Goal: Information Seeking & Learning: Learn about a topic

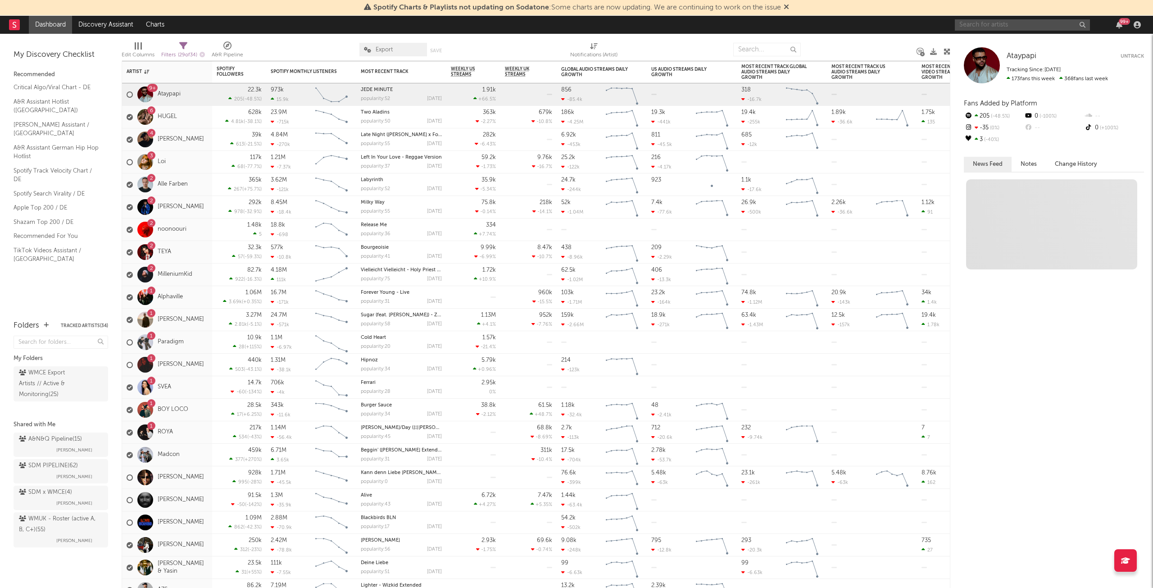
click at [969, 24] on input "text" at bounding box center [1022, 24] width 135 height 11
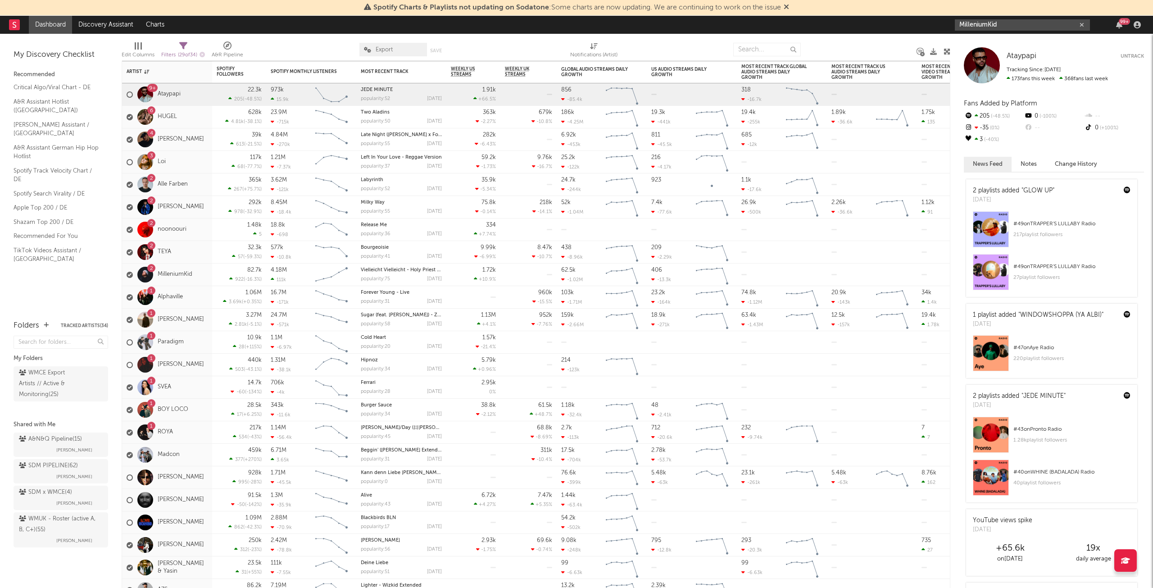
click at [1026, 25] on input "MilleniumKid" at bounding box center [1022, 24] width 135 height 11
type input "MilleniumKid"
click at [1030, 33] on link "MilleniumKid" at bounding box center [1022, 45] width 135 height 29
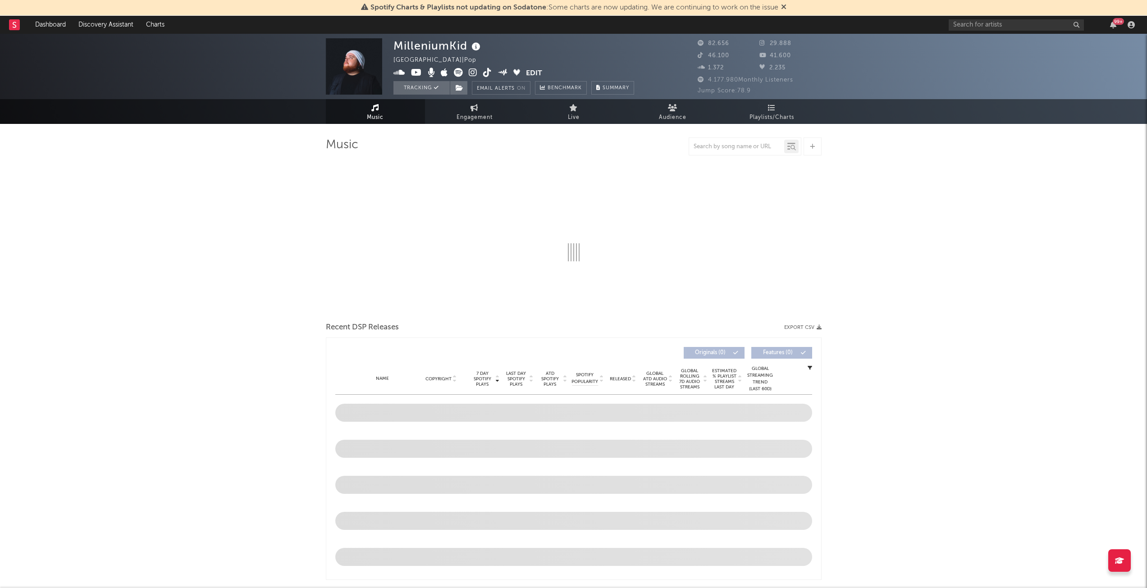
select select "6m"
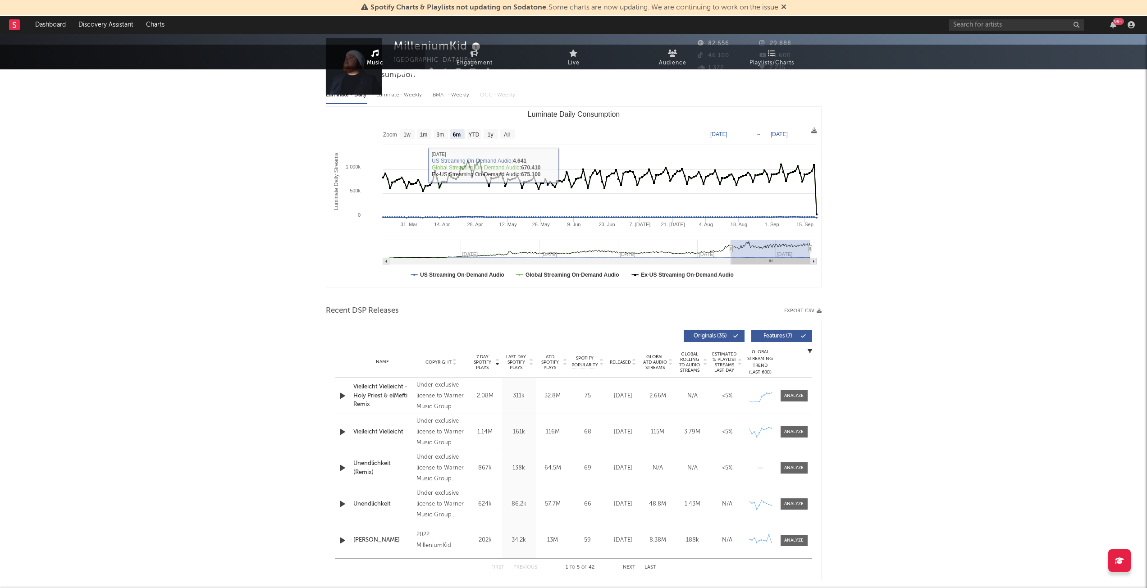
scroll to position [315, 0]
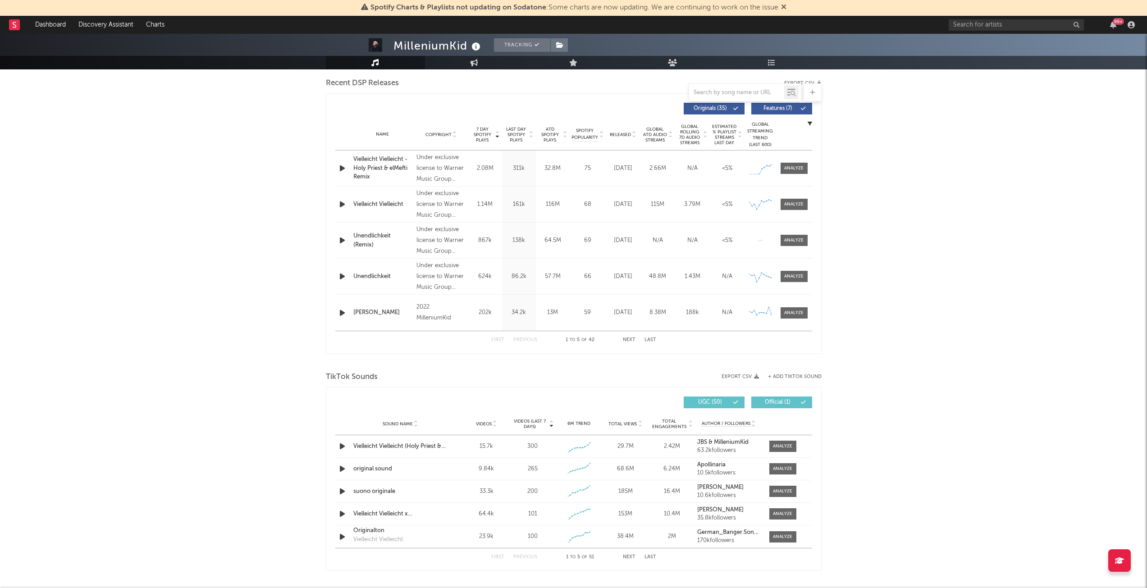
click at [530, 421] on span "Videos (last 7 days)" at bounding box center [529, 424] width 36 height 11
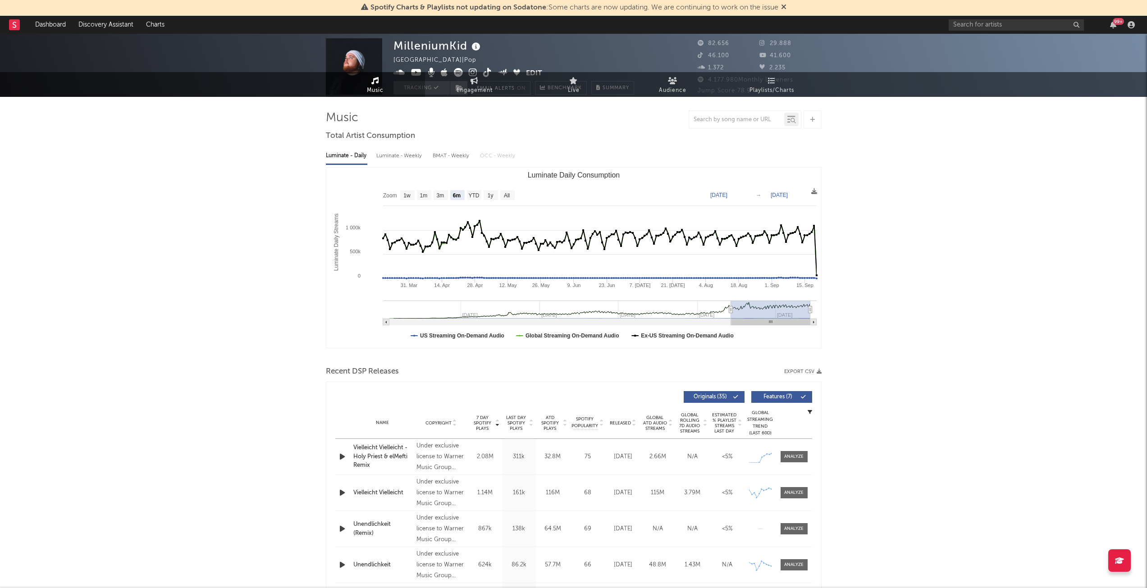
scroll to position [0, 0]
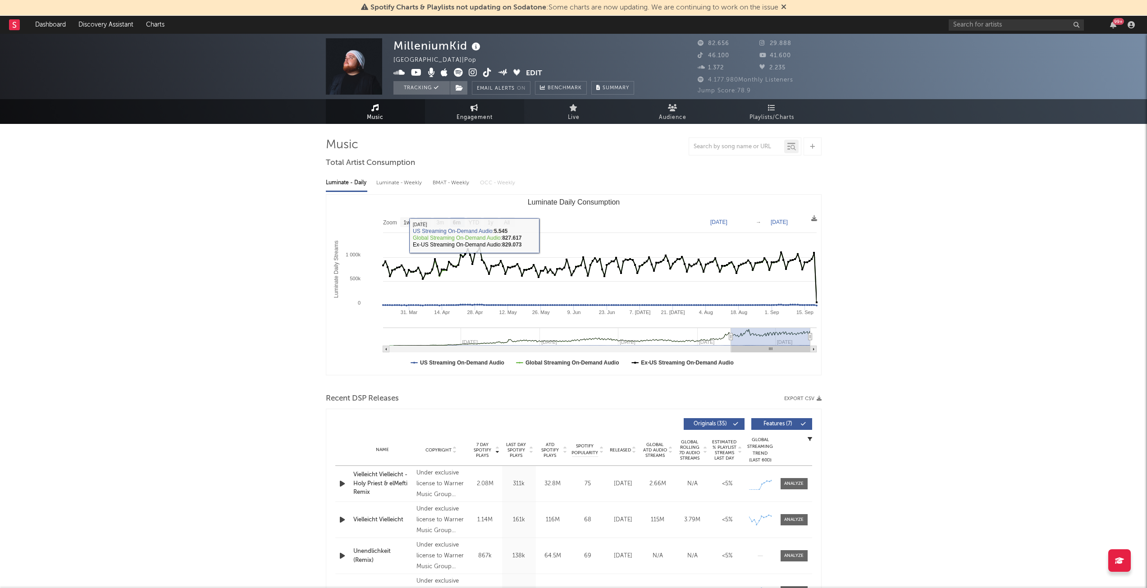
click at [466, 107] on link "Engagement" at bounding box center [474, 111] width 99 height 25
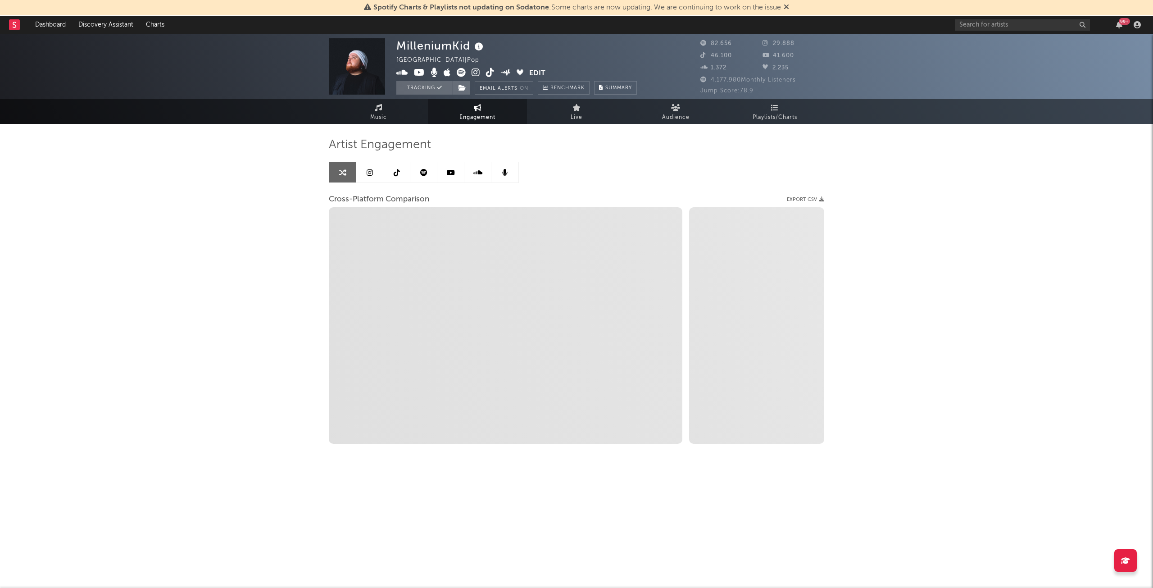
select select "1w"
select select "1m"
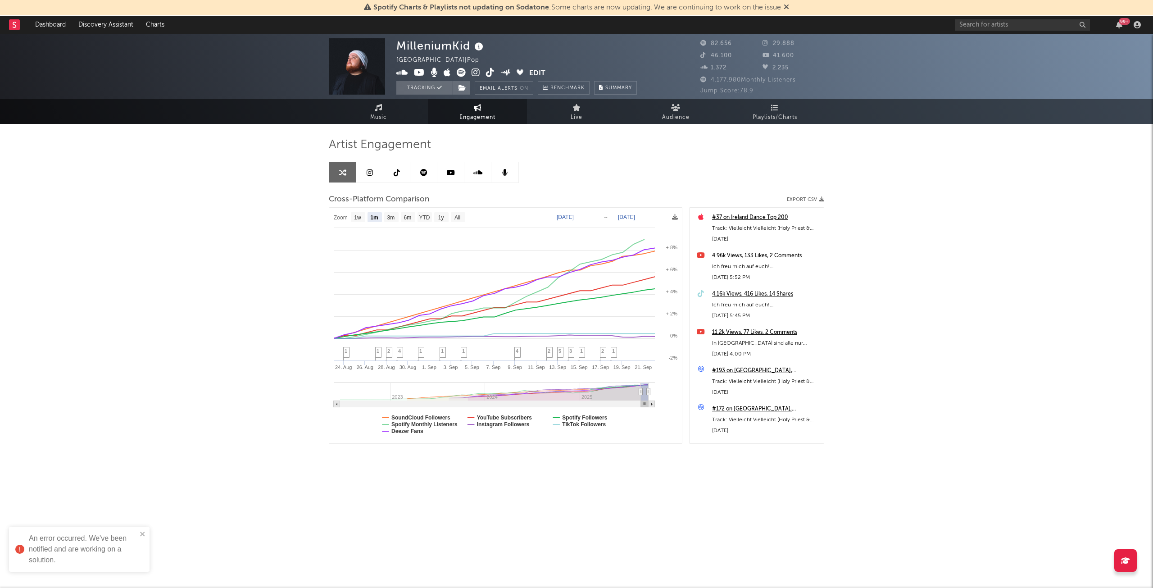
click at [370, 175] on icon at bounding box center [370, 172] width 6 height 7
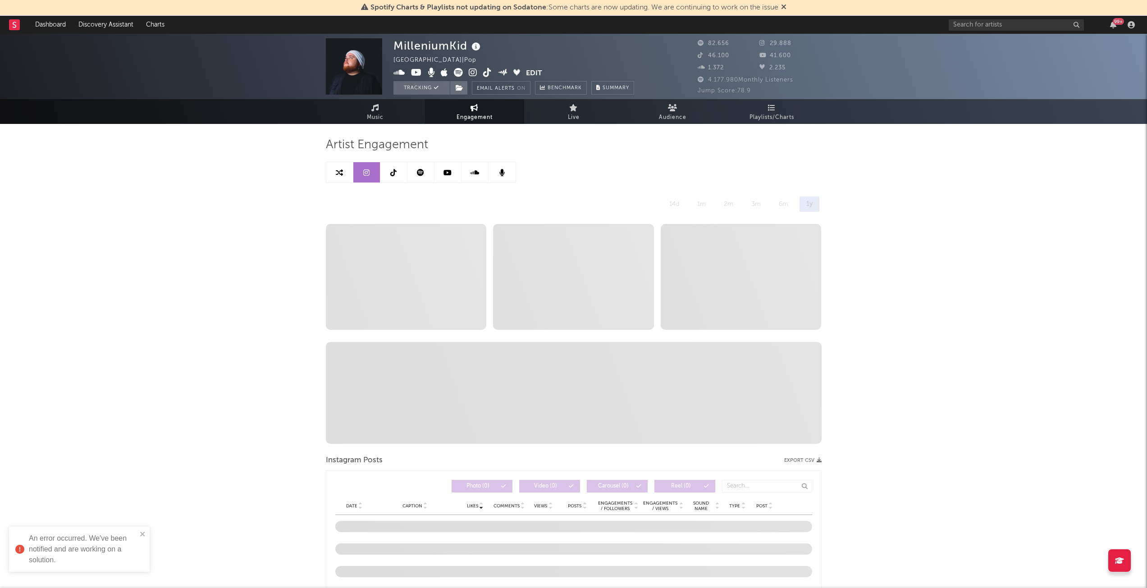
select select "6m"
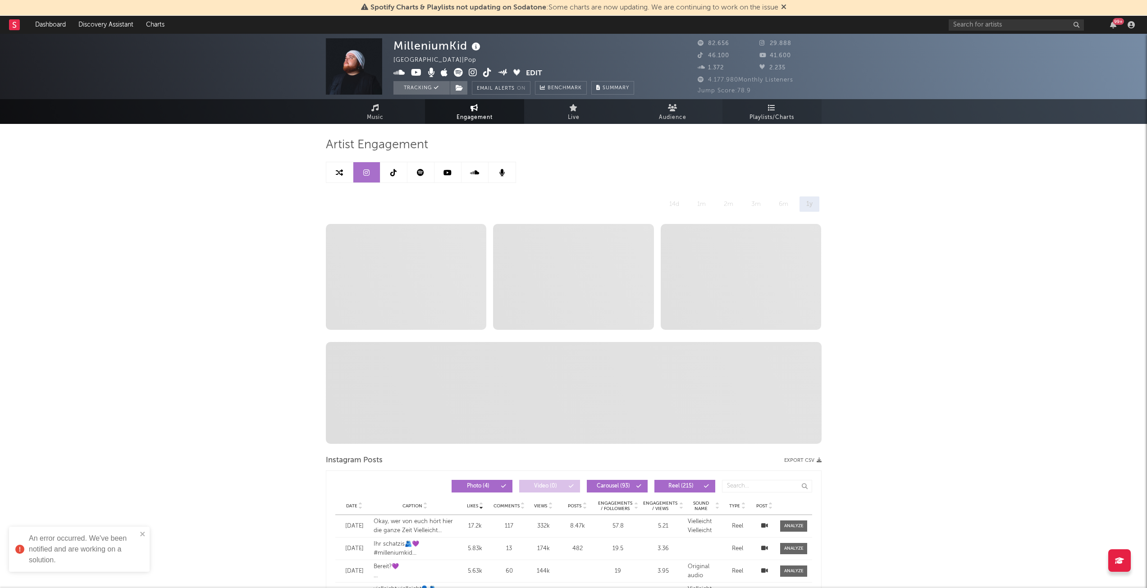
click at [753, 114] on span "Playlists/Charts" at bounding box center [771, 117] width 45 height 11
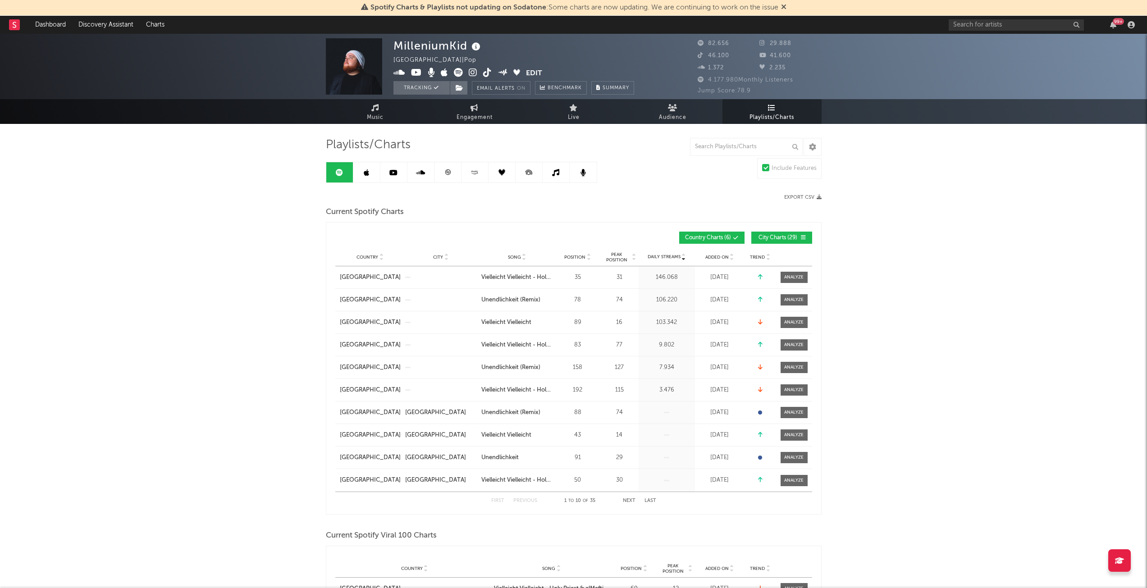
click at [778, 236] on span "City Charts ( 29 )" at bounding box center [777, 237] width 41 height 5
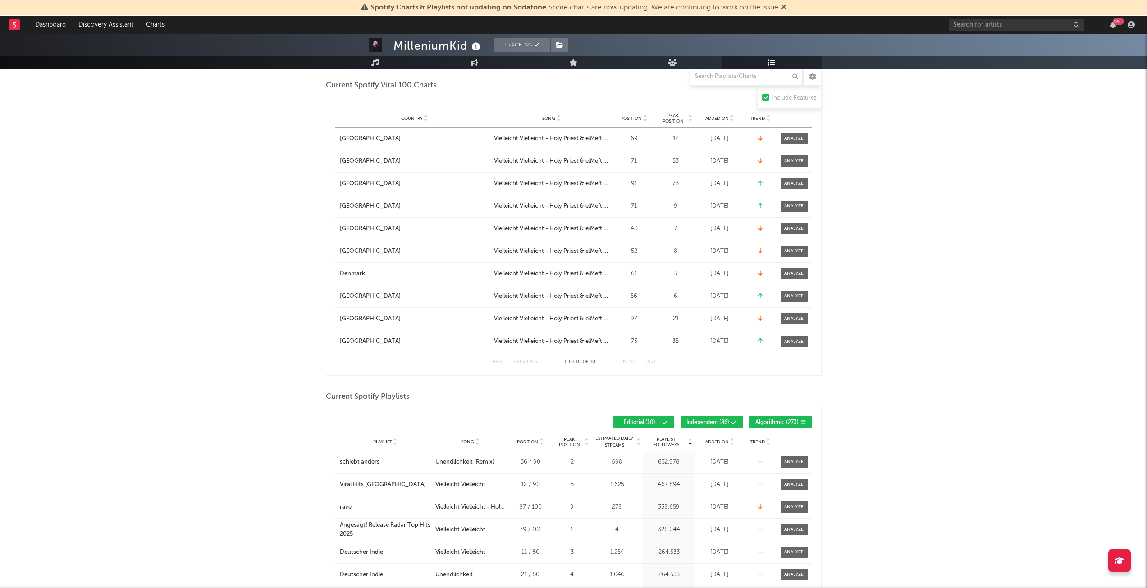
scroll to position [360, 0]
click at [689, 419] on span "Independent ( 86 )" at bounding box center [707, 421] width 43 height 5
click at [786, 422] on span "Algorithmic ( 273 )" at bounding box center [776, 421] width 43 height 5
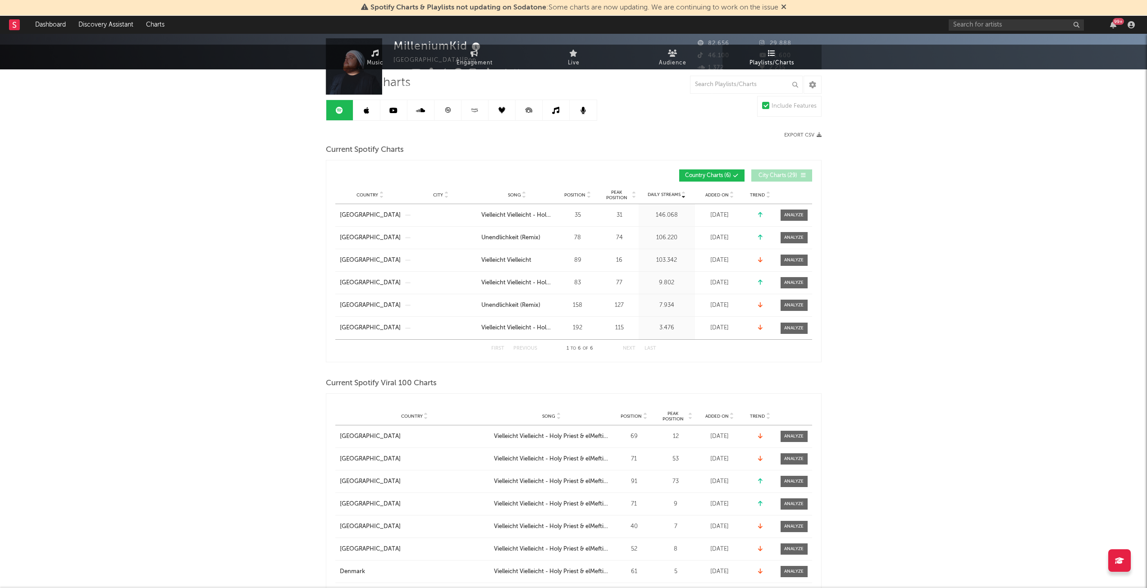
scroll to position [0, 0]
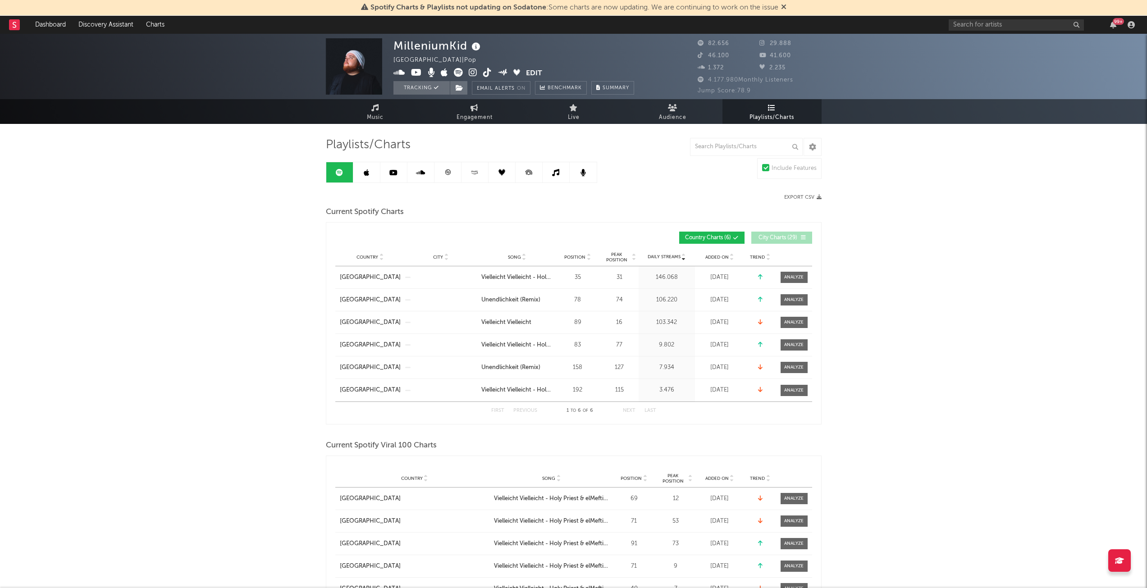
click at [447, 169] on icon at bounding box center [447, 172] width 7 height 7
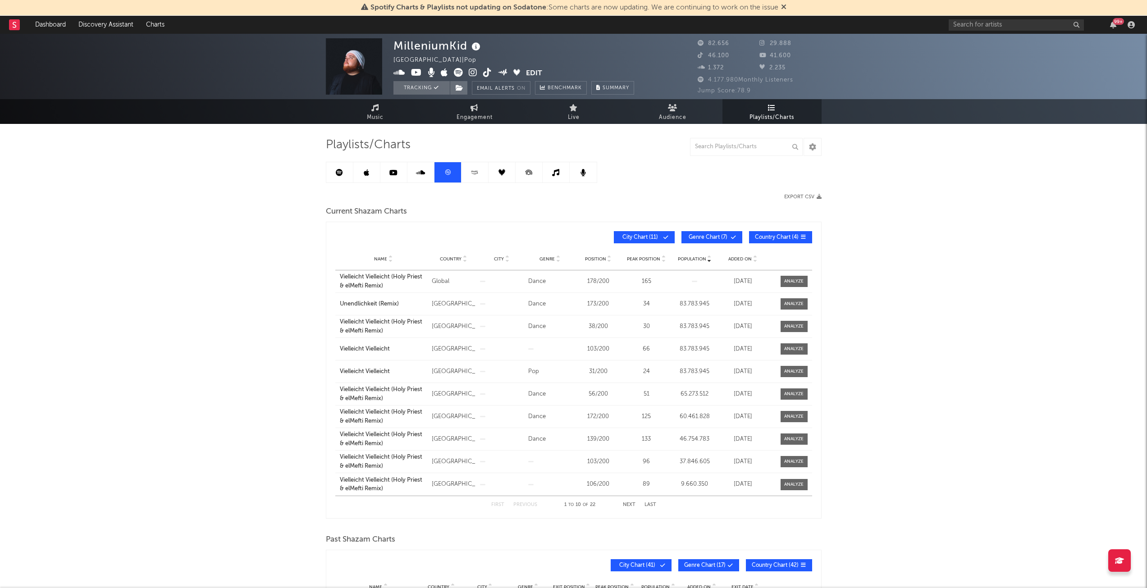
click at [652, 239] on span "City Chart ( 11 )" at bounding box center [640, 237] width 41 height 5
click at [720, 235] on span at bounding box center [720, 237] width 1 height 5
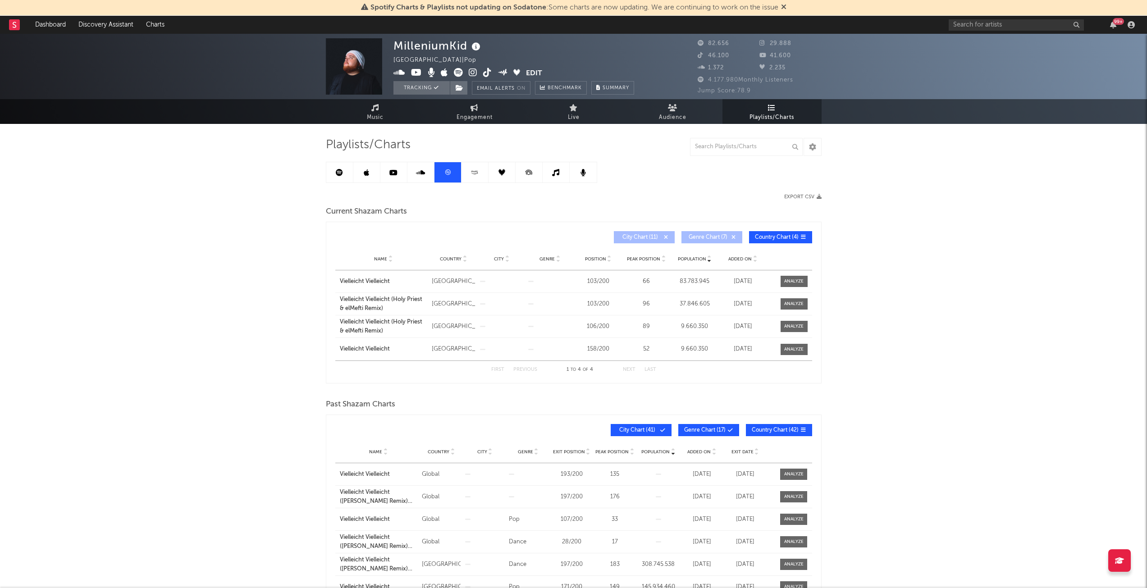
click at [720, 235] on span at bounding box center [720, 237] width 1 height 5
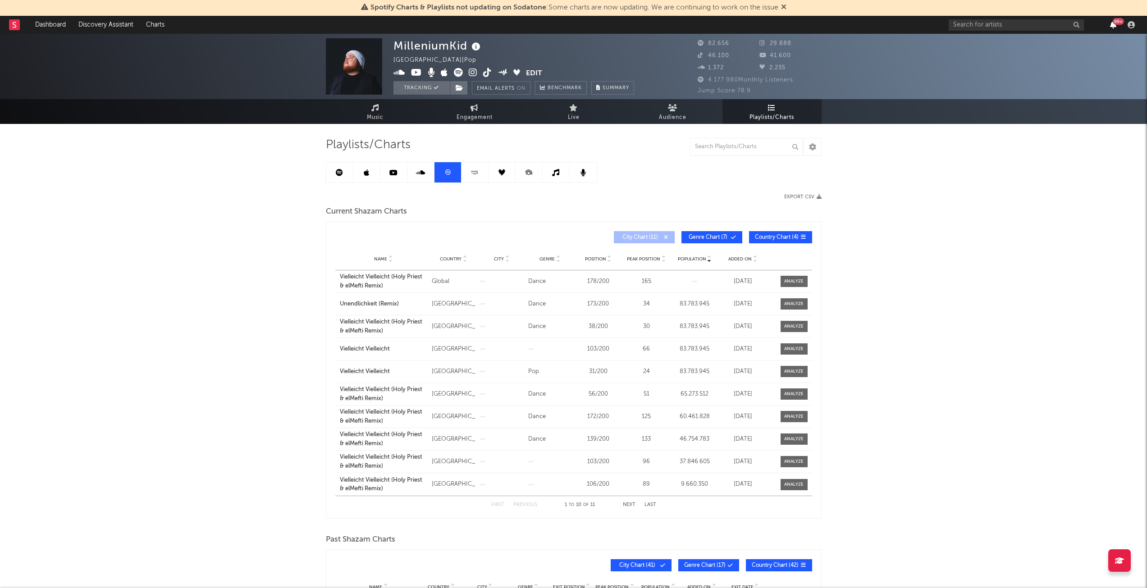
click at [1111, 22] on icon "button" at bounding box center [1113, 24] width 6 height 7
